Goal: Navigation & Orientation: Find specific page/section

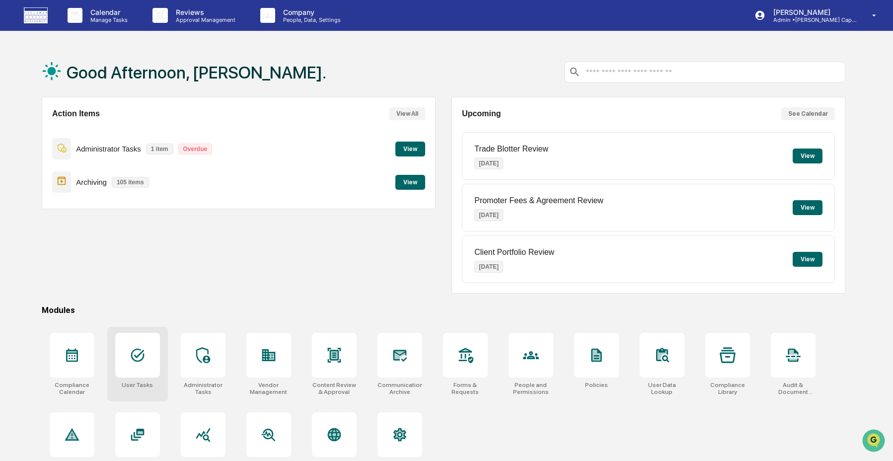
click at [122, 365] on div at bounding box center [137, 355] width 45 height 45
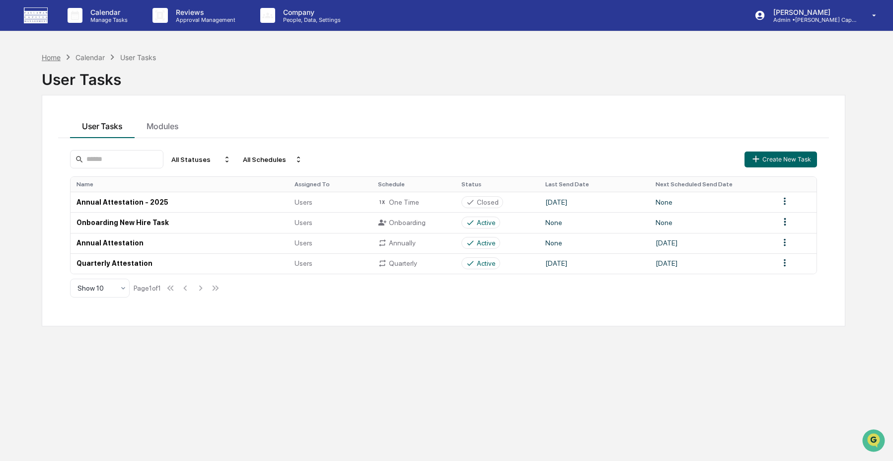
click at [52, 61] on div "Home" at bounding box center [51, 57] width 19 height 8
